Goal: Information Seeking & Learning: Learn about a topic

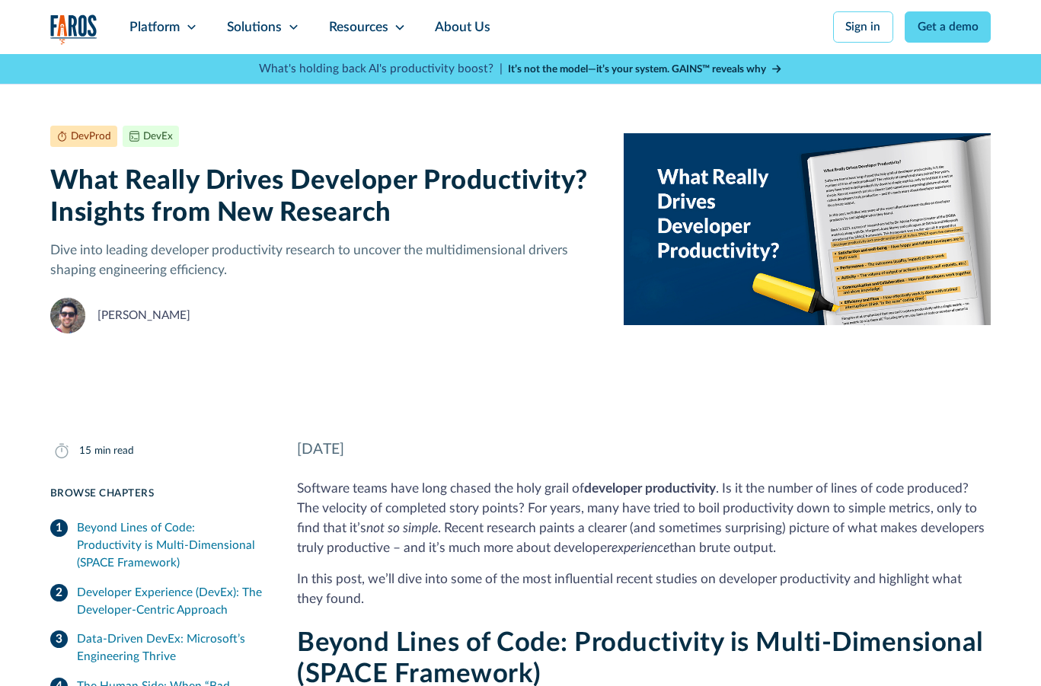
scroll to position [56, 0]
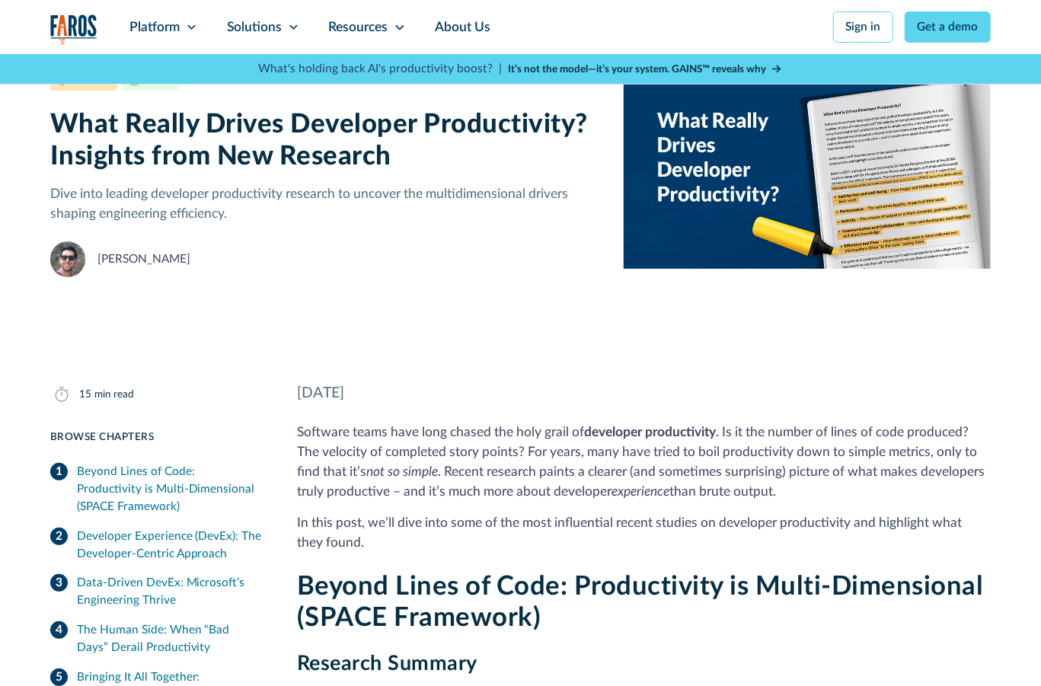
click at [579, 335] on div "DevProd DevEx April 2, 2025 15 min read What Really Drives Developer Productivi…" at bounding box center [520, 172] width 940 height 349
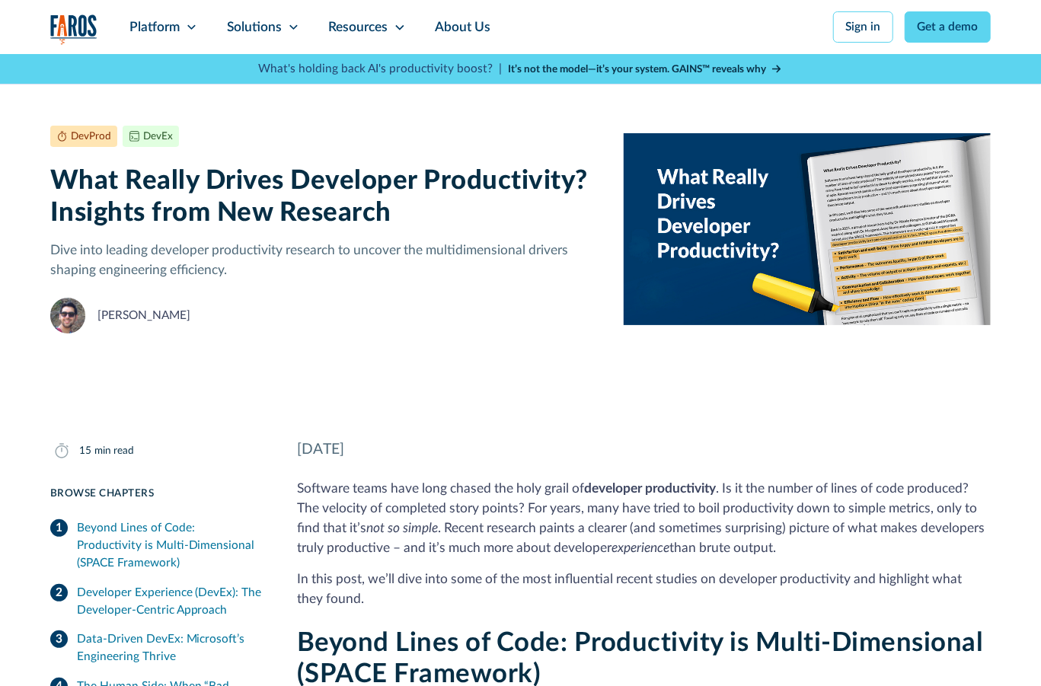
drag, startPoint x: 628, startPoint y: 210, endPoint x: 32, endPoint y: 148, distance: 599.5
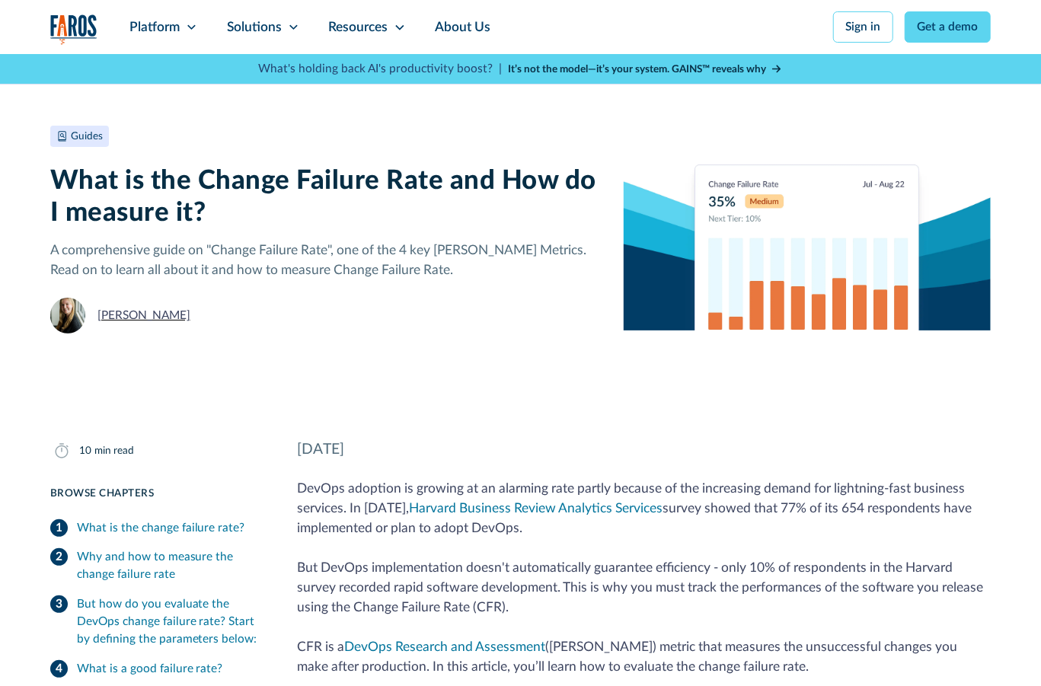
scroll to position [12218, 14]
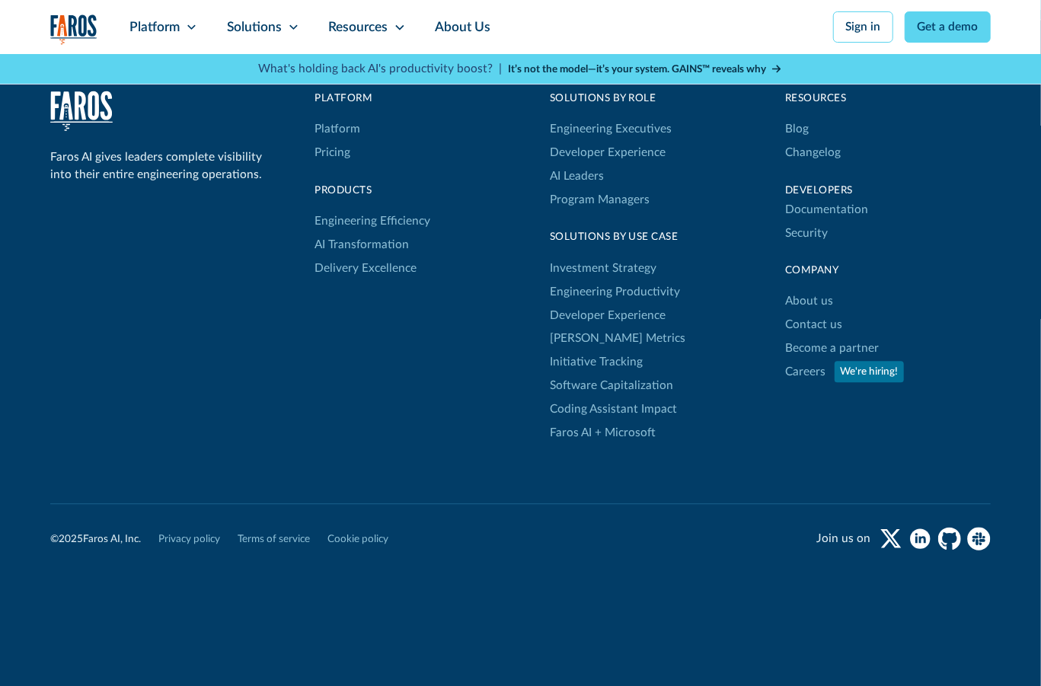
scroll to position [5074, 0]
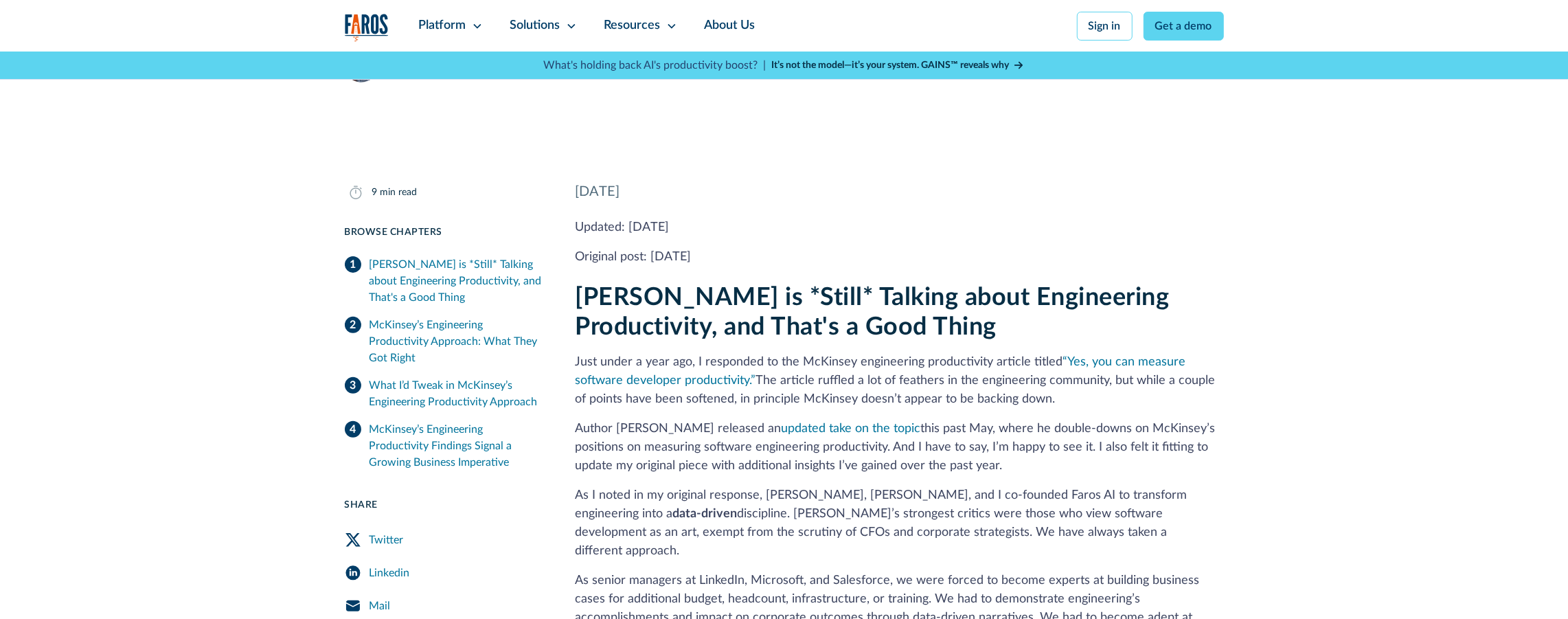
scroll to position [474, 0]
